Goal: Transaction & Acquisition: Purchase product/service

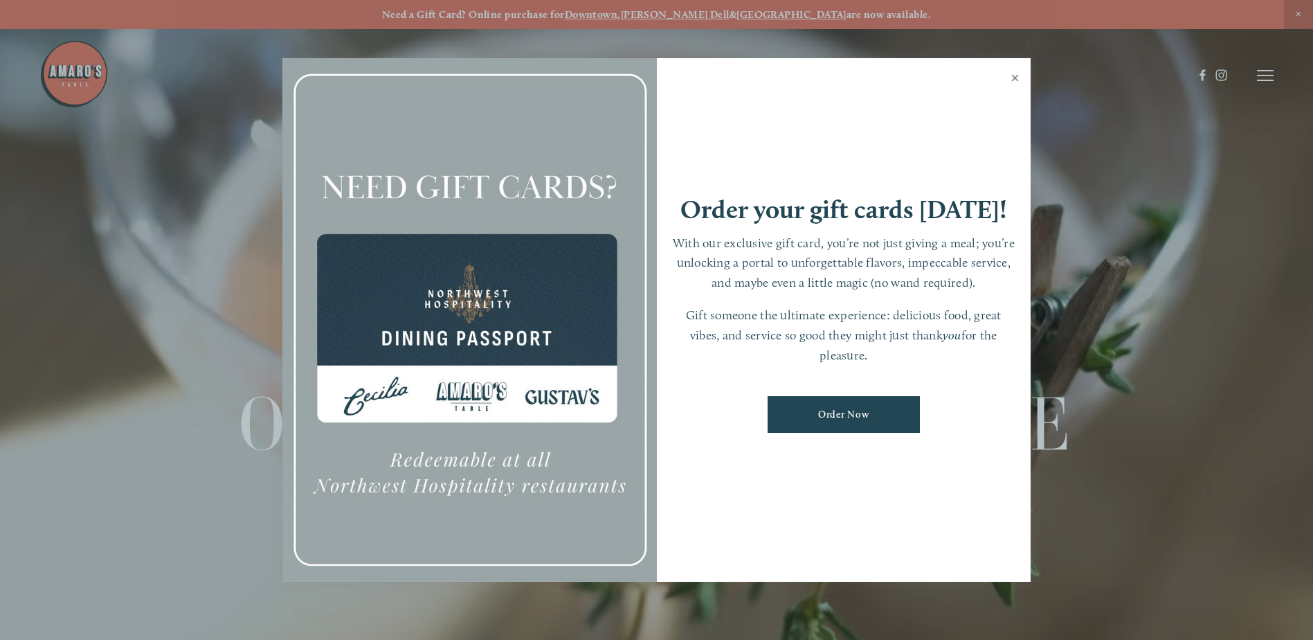
click at [1015, 79] on link "Close" at bounding box center [1015, 79] width 27 height 39
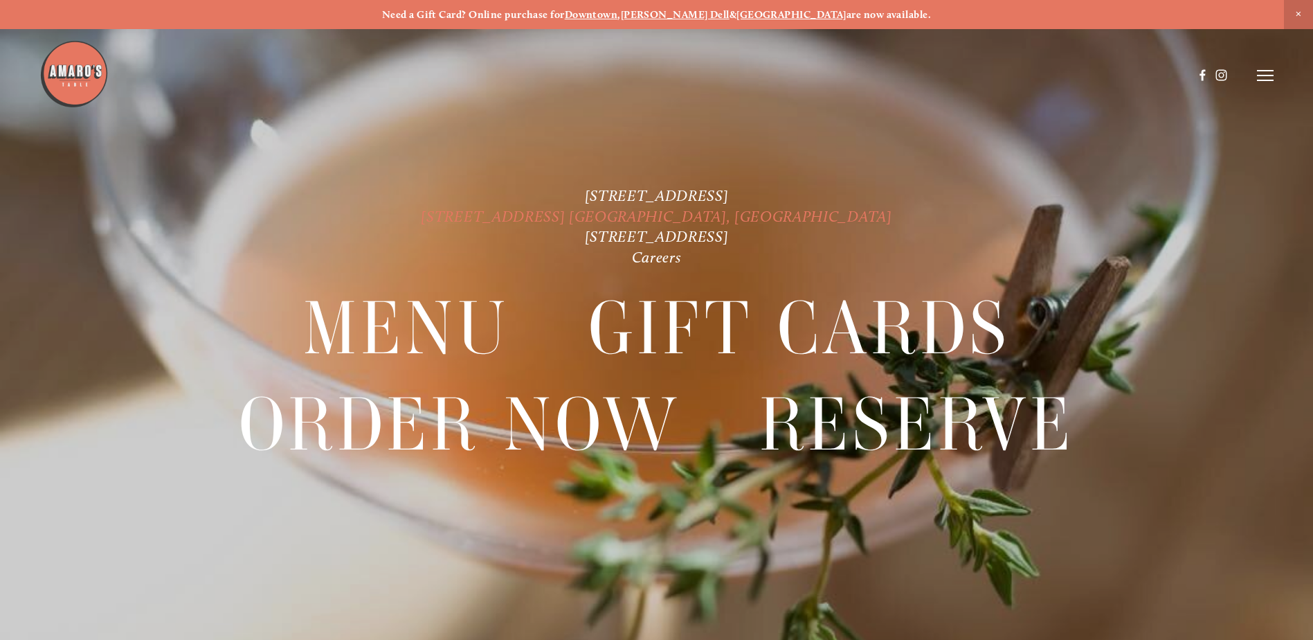
click at [700, 212] on link "[STREET_ADDRESS] [GEOGRAPHIC_DATA], [GEOGRAPHIC_DATA]" at bounding box center [656, 216] width 471 height 19
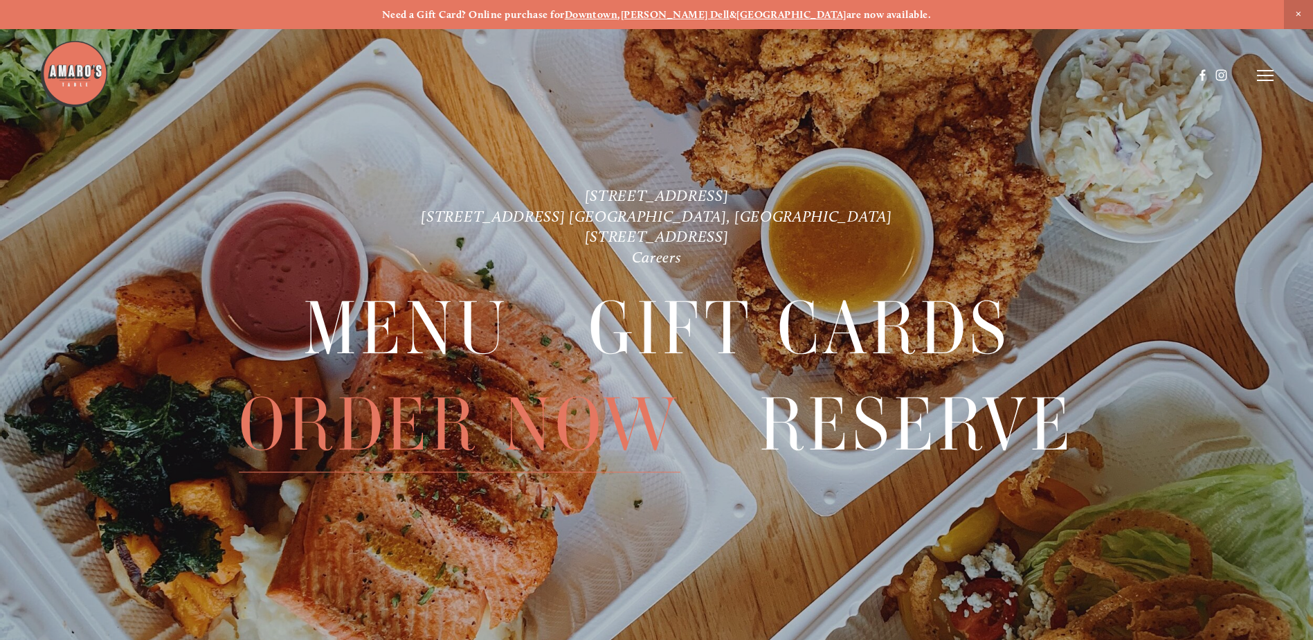
click at [456, 425] on span "Order Now" at bounding box center [460, 424] width 442 height 95
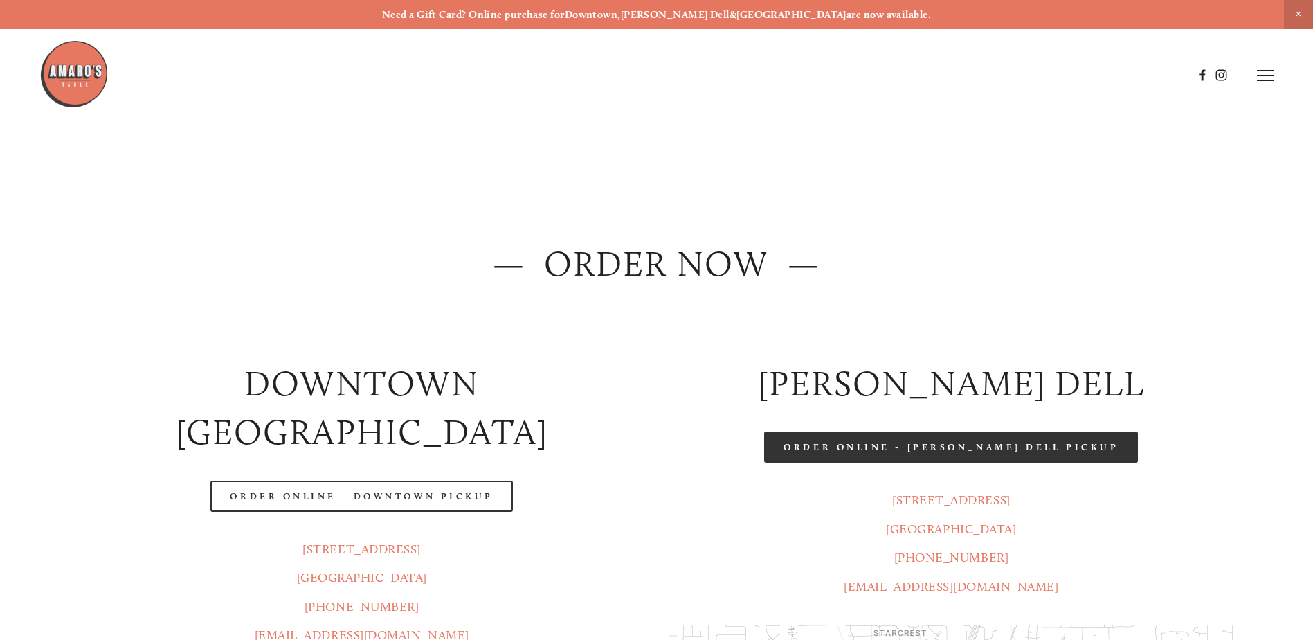
click at [941, 446] on link "Order Online - [PERSON_NAME] Dell Pickup" at bounding box center [951, 446] width 374 height 31
click at [955, 453] on link "Order Online - [PERSON_NAME] Dell Pickup" at bounding box center [951, 446] width 374 height 31
